Goal: Find contact information: Find contact information

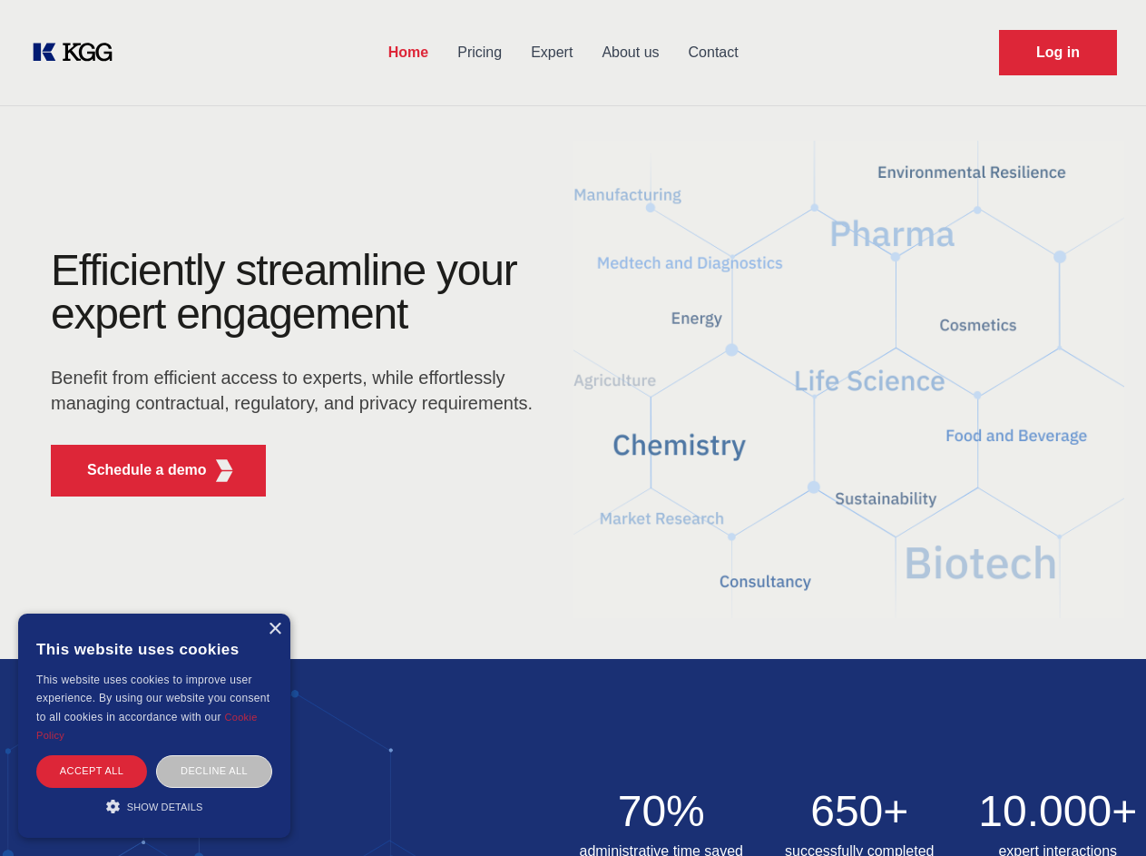
click at [573, 427] on div "Efficiently streamline your expert engagement Benefit from efficient access to …" at bounding box center [298, 380] width 552 height 262
click at [136, 470] on p "Schedule a demo" at bounding box center [147, 470] width 120 height 22
click at [274, 629] on div "× This website uses cookies This website uses cookies to improve user experienc…" at bounding box center [154, 725] width 272 height 224
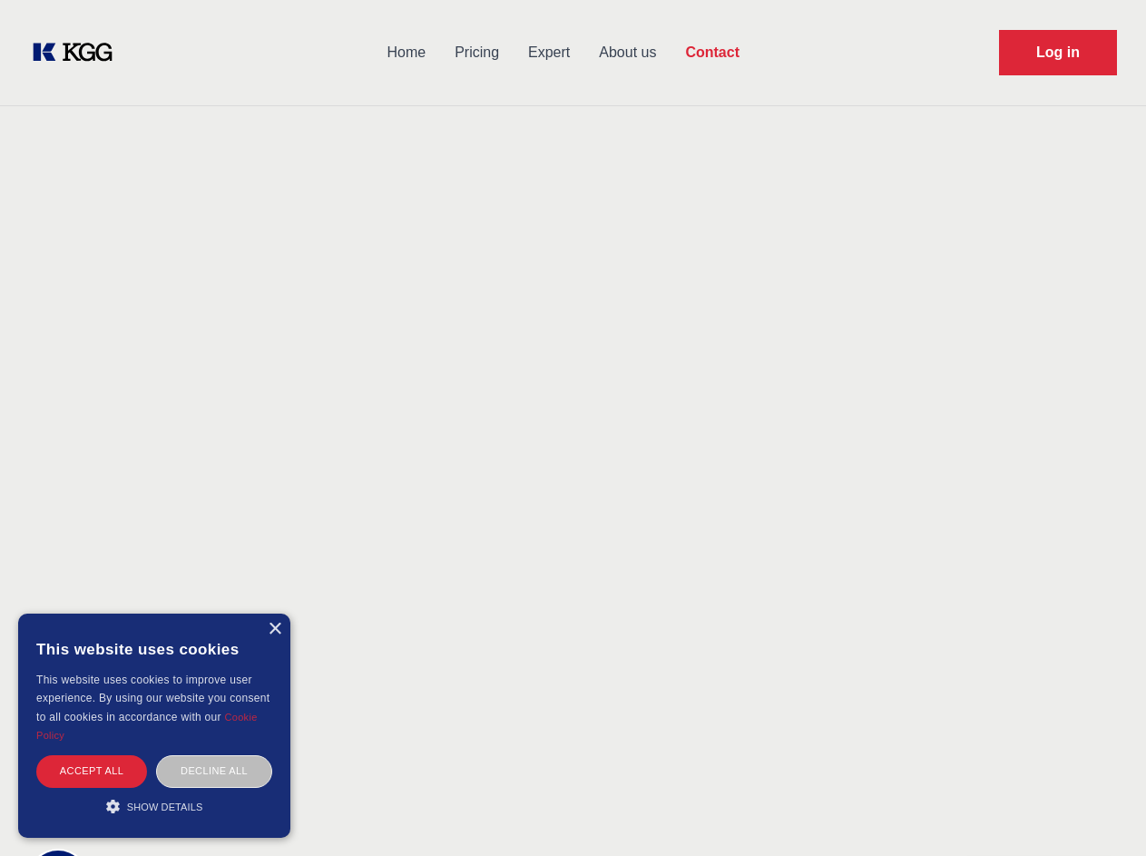
click at [92, 770] on div "Accept all" at bounding box center [91, 771] width 111 height 32
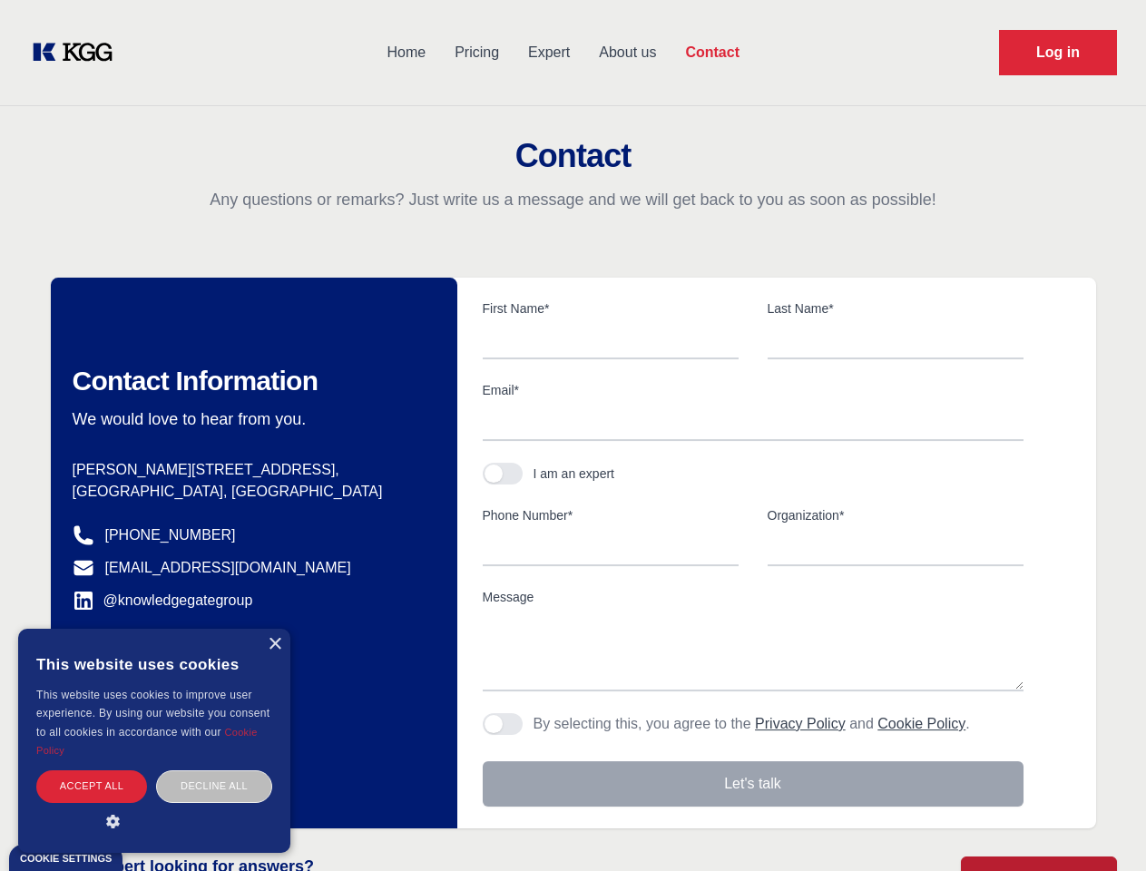
click at [214, 770] on div "Decline all" at bounding box center [214, 786] width 116 height 32
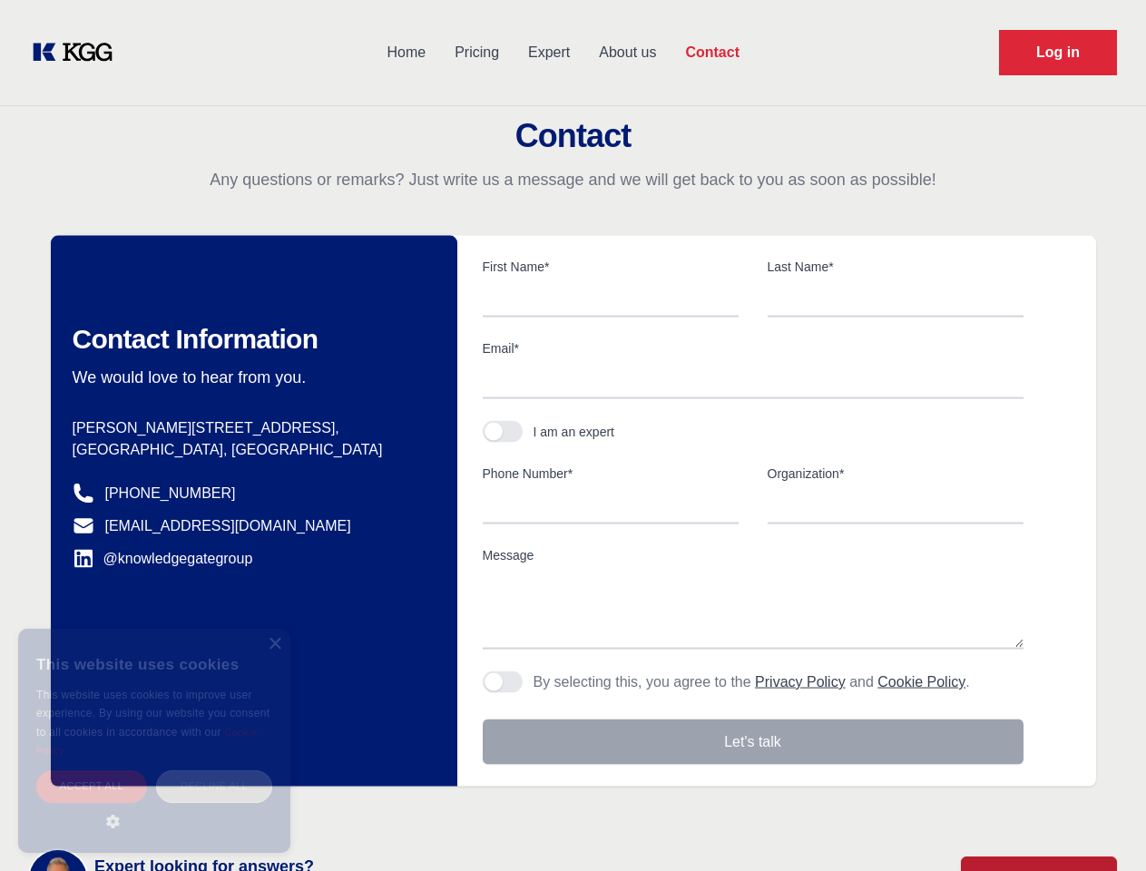
click at [154, 806] on main "Contact Any questions or remarks? Just write us a message and we will get back …" at bounding box center [573, 472] width 1146 height 945
